Goal: Find specific page/section: Find specific page/section

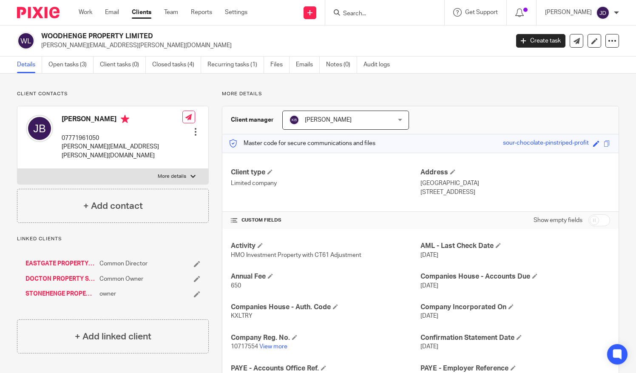
click at [364, 13] on input "Search" at bounding box center [380, 14] width 77 height 8
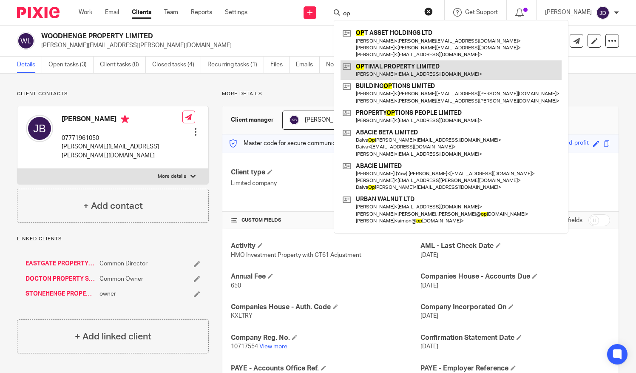
type input "op"
click at [379, 71] on link at bounding box center [451, 70] width 221 height 20
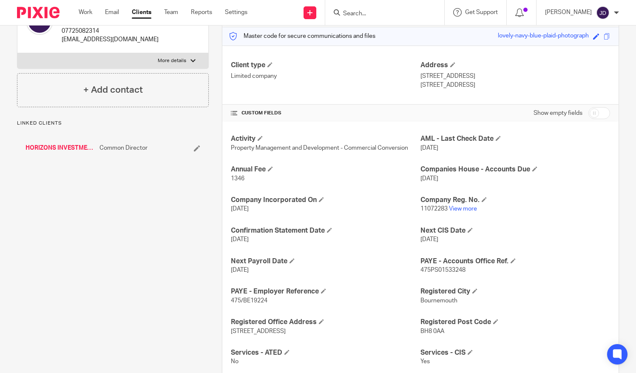
scroll to position [128, 0]
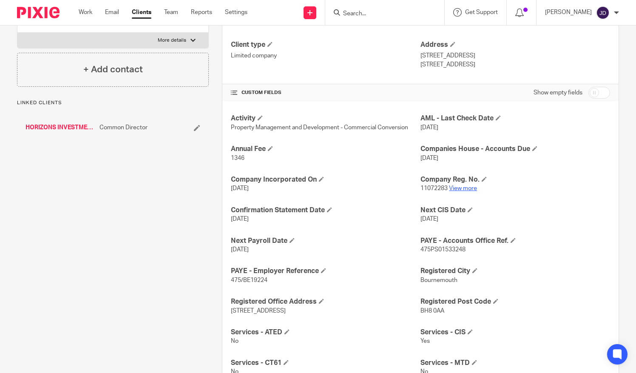
click at [464, 188] on link "View more" at bounding box center [463, 188] width 28 height 6
click at [359, 11] on input "Search" at bounding box center [380, 14] width 77 height 8
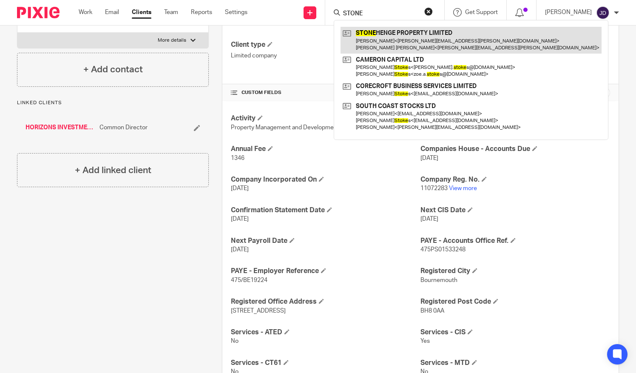
type input "STONE"
click at [388, 37] on link at bounding box center [471, 40] width 261 height 26
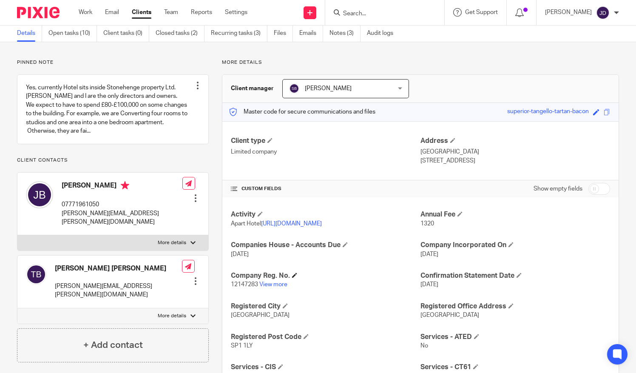
scroll to position [85, 0]
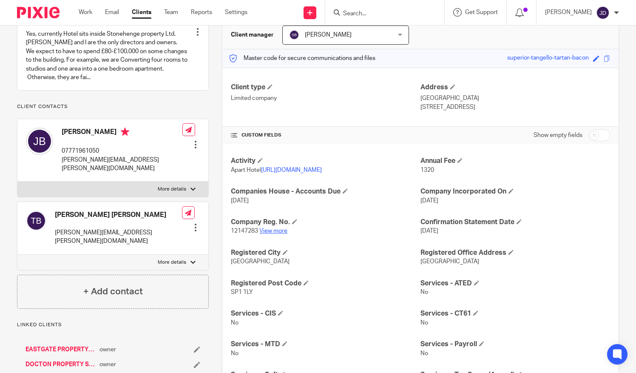
click at [276, 234] on link "View more" at bounding box center [273, 231] width 28 height 6
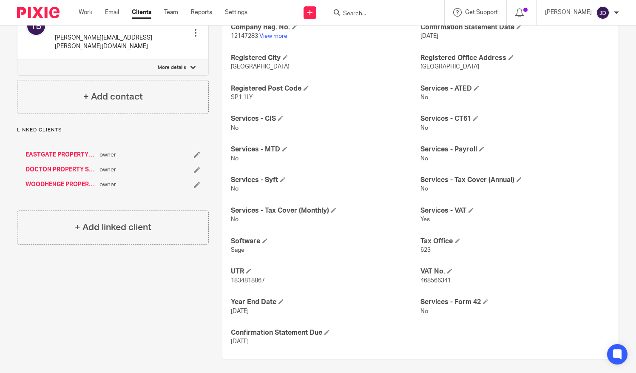
scroll to position [291, 0]
